Goal: Information Seeking & Learning: Learn about a topic

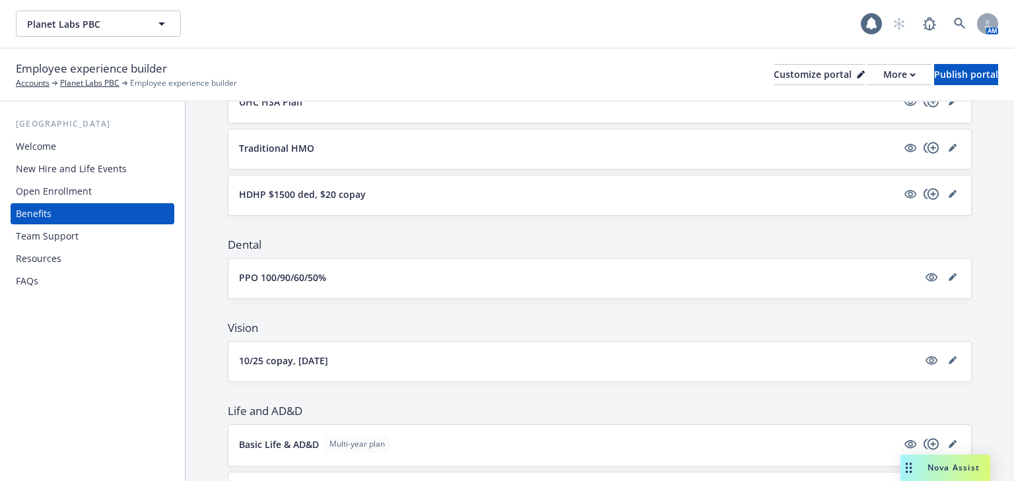
scroll to position [318, 0]
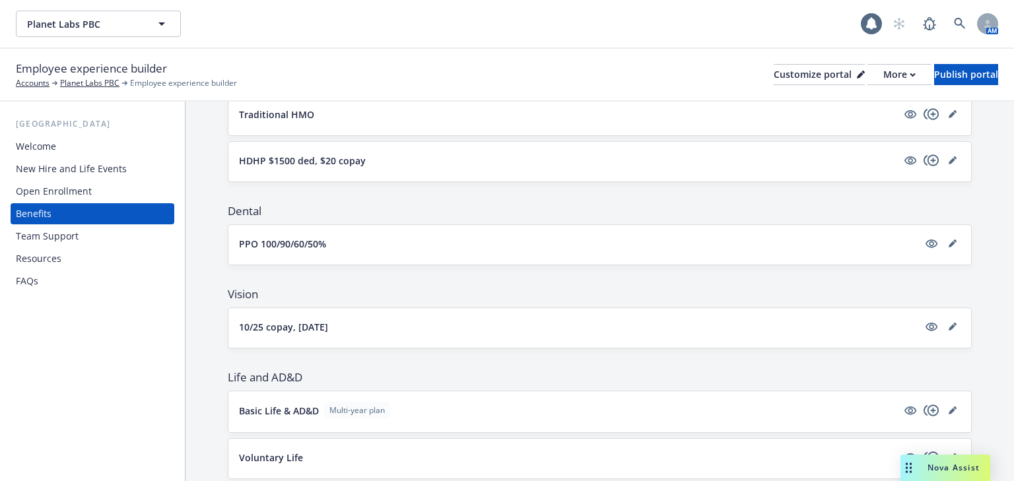
click at [422, 245] on button "PPO 100/90/60/50%" at bounding box center [578, 244] width 679 height 14
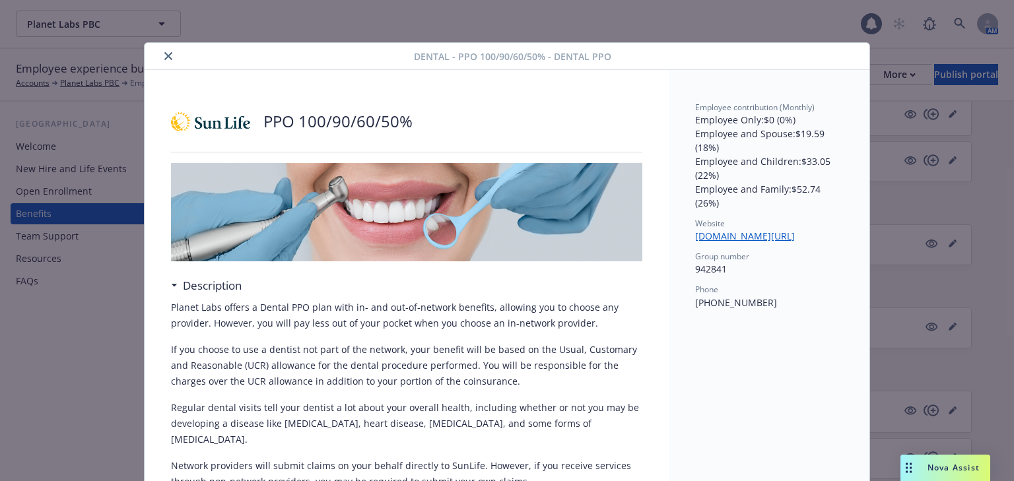
click at [169, 53] on button "close" at bounding box center [168, 56] width 16 height 16
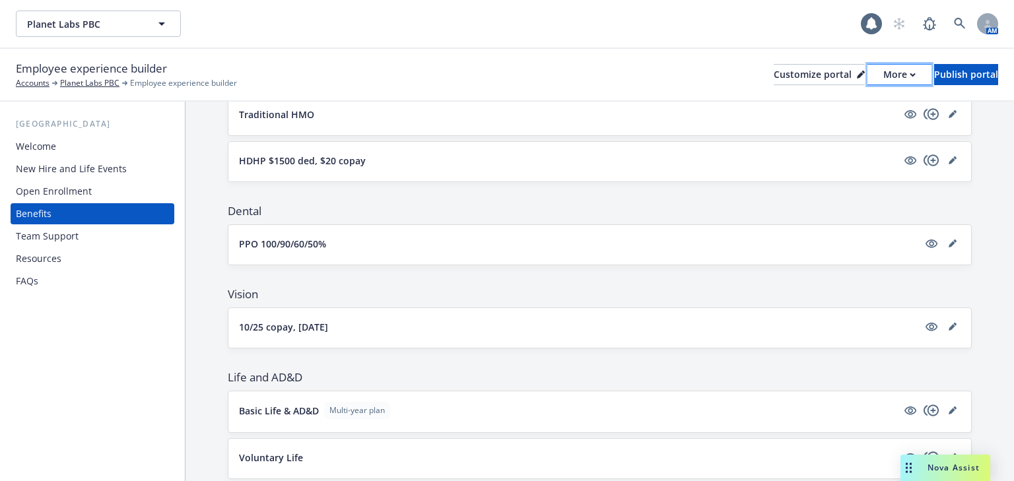
click at [878, 74] on button "More" at bounding box center [899, 74] width 64 height 21
click at [838, 102] on link "Copy preview link" at bounding box center [829, 104] width 120 height 26
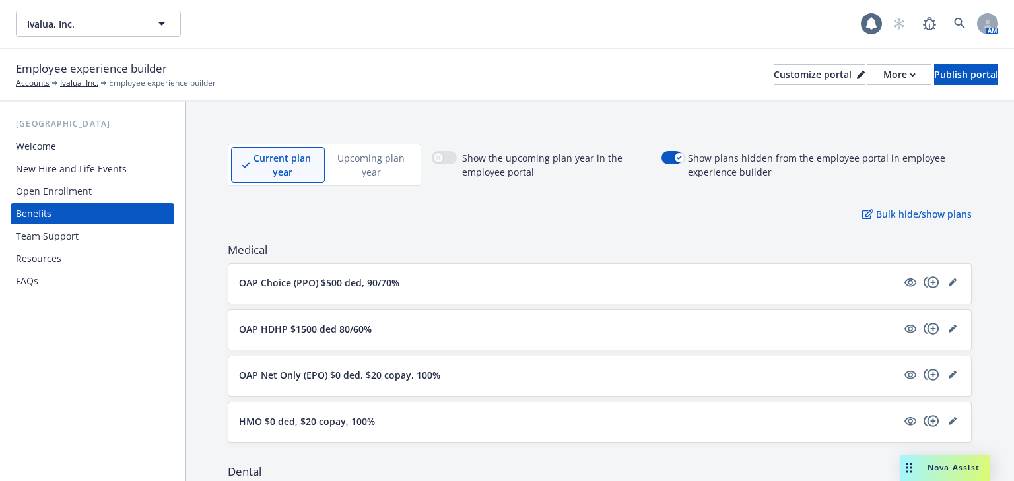
scroll to position [434, 0]
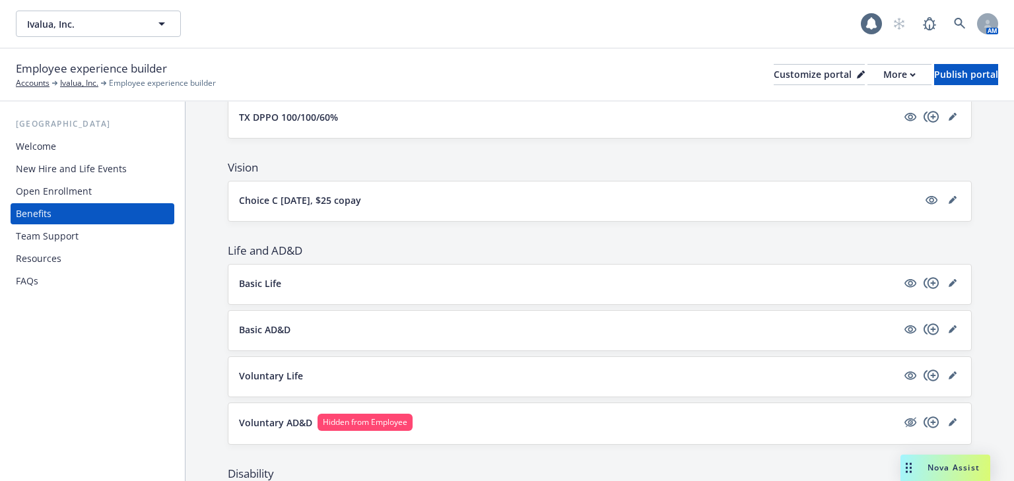
click at [132, 189] on div "Open Enrollment" at bounding box center [92, 191] width 153 height 21
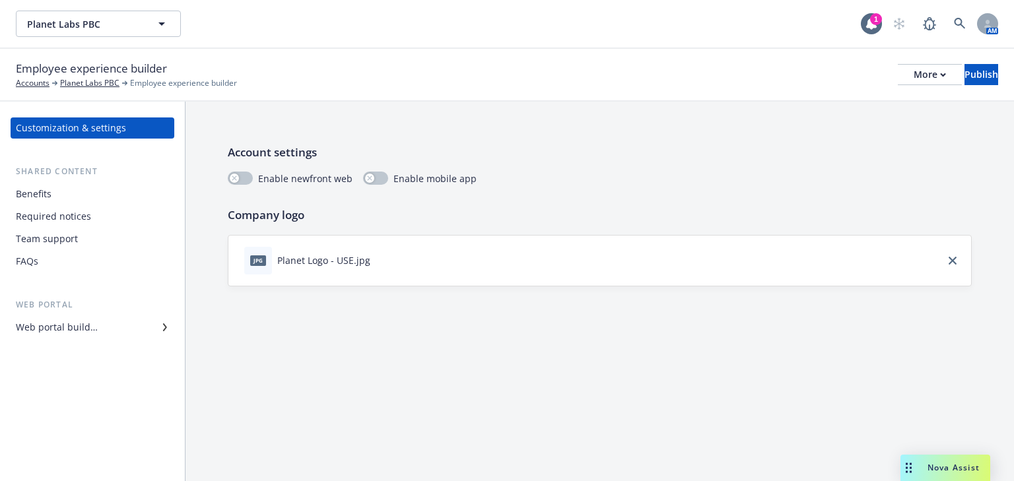
click at [42, 202] on div "Benefits" at bounding box center [34, 194] width 36 height 21
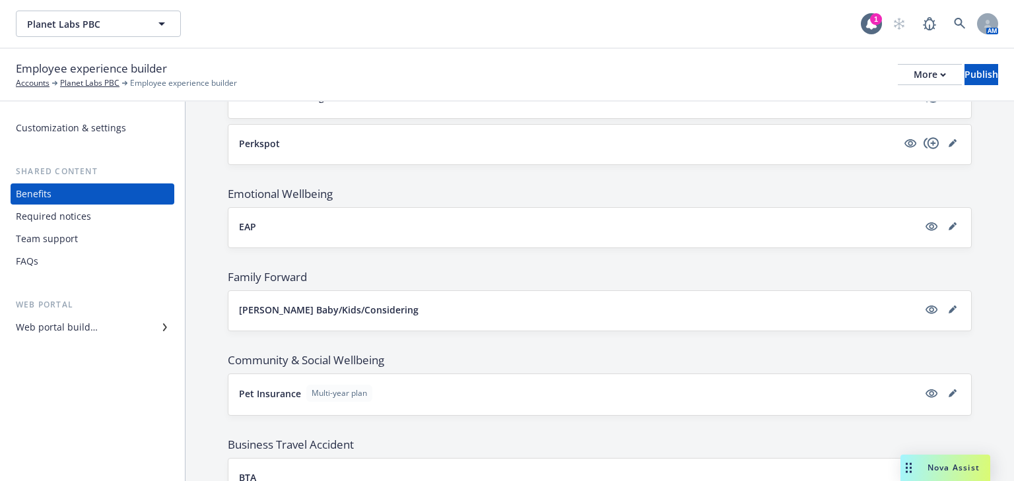
scroll to position [1427, 0]
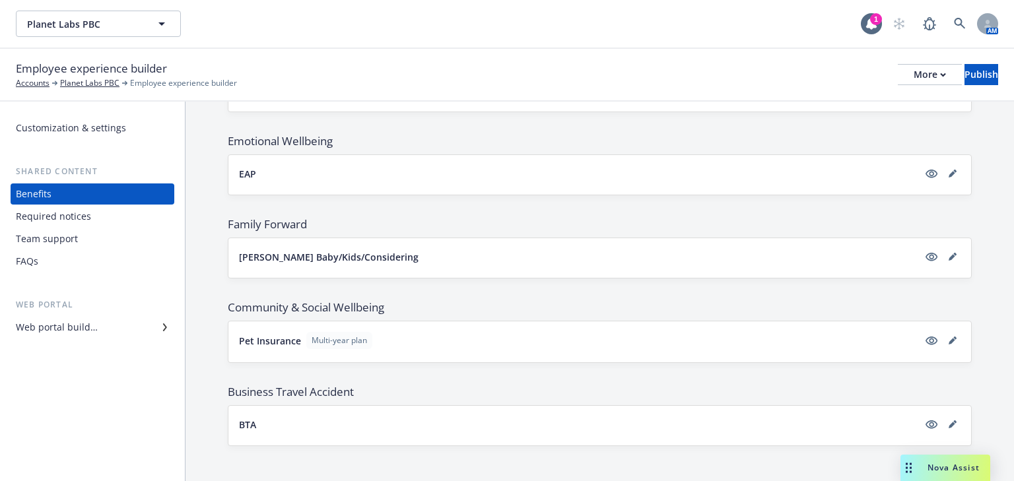
click at [348, 419] on button "BTA" at bounding box center [578, 425] width 679 height 14
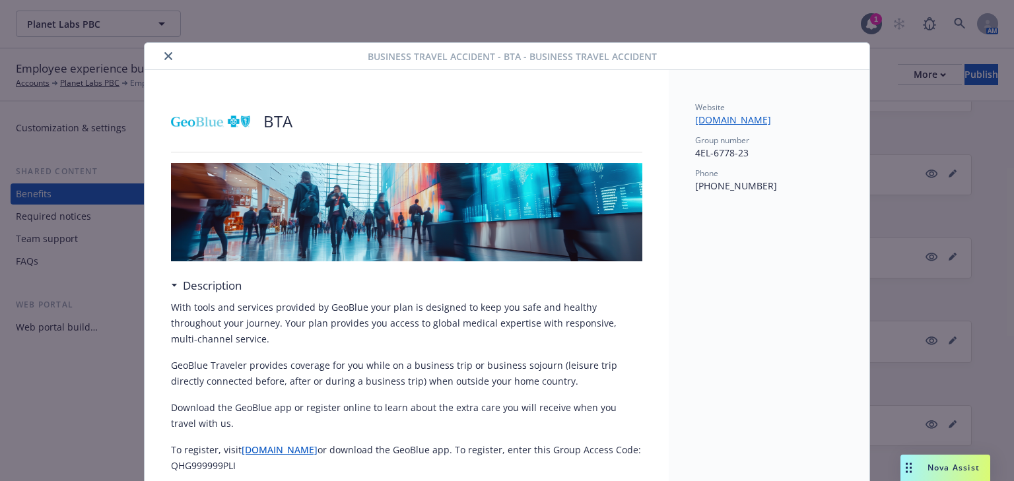
click at [164, 58] on icon "close" at bounding box center [168, 56] width 8 height 8
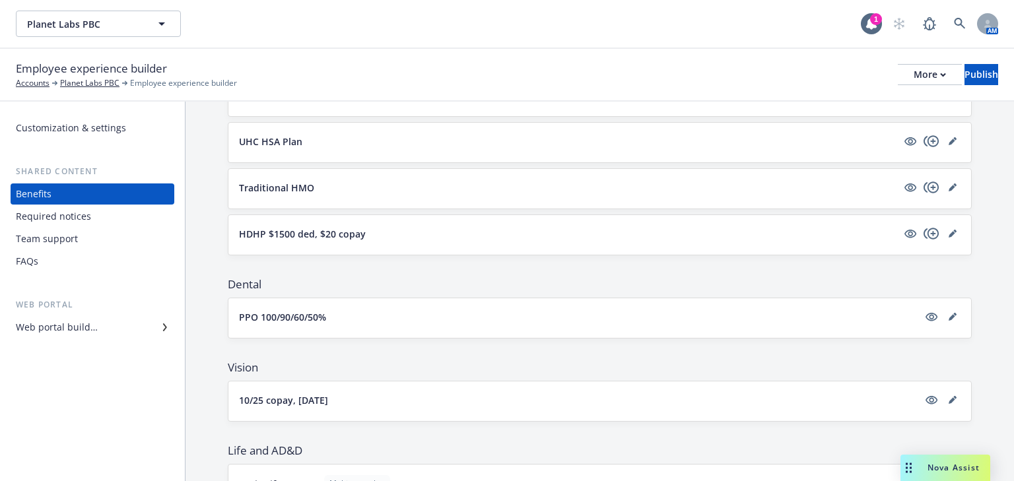
scroll to position [264, 0]
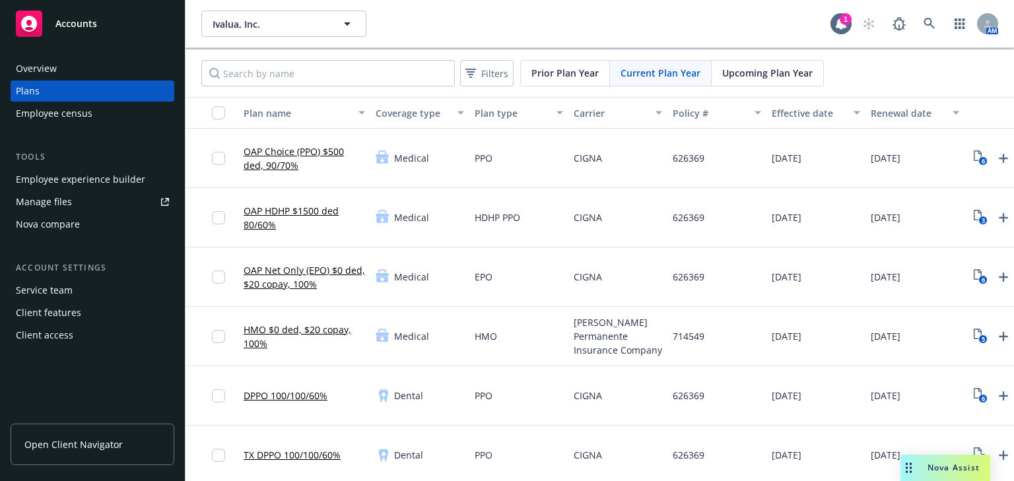
scroll to position [106, 0]
